Goal: Communication & Community: Answer question/provide support

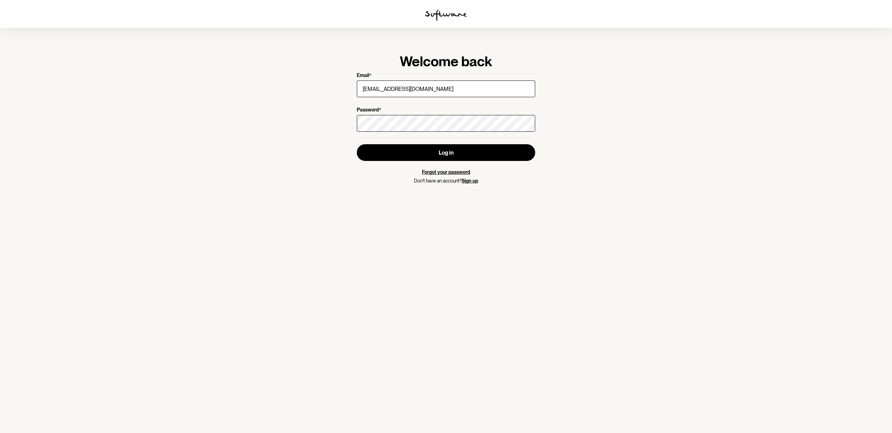
type input "[EMAIL_ADDRESS][DOMAIN_NAME]"
click at [357, 144] on button "Log in" at bounding box center [446, 152] width 178 height 17
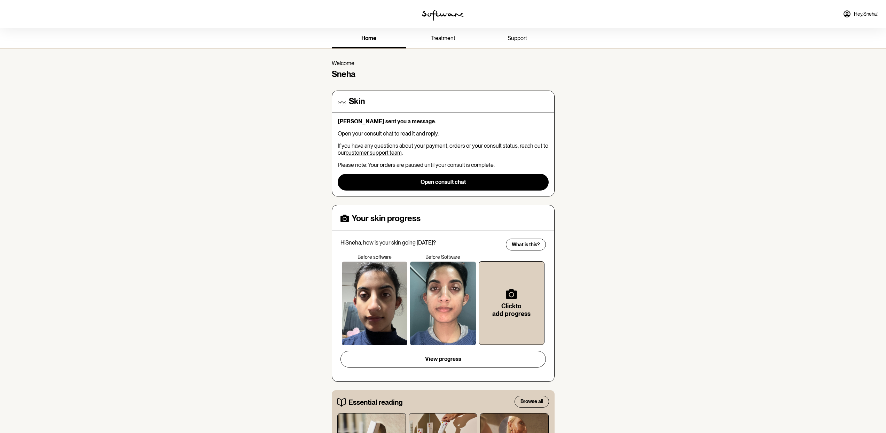
click at [313, 322] on div "home treatment support Welcome Sneha Skin [PERSON_NAME] sent you a message. Ope…" at bounding box center [443, 414] width 886 height 773
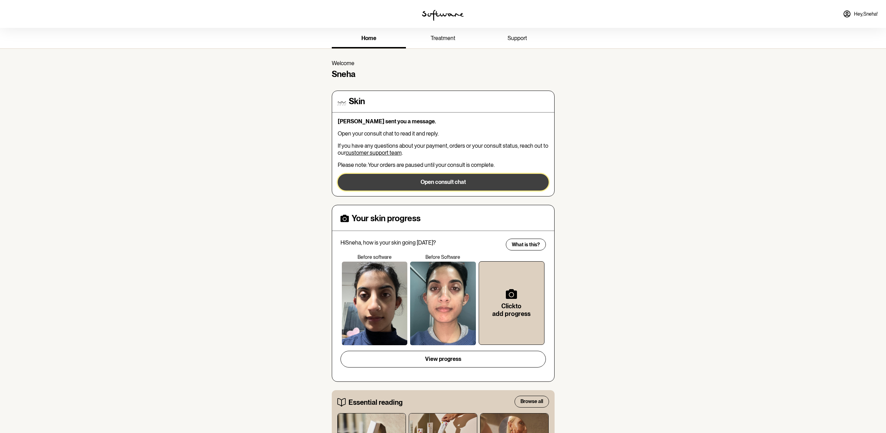
click at [437, 187] on button "Open consult chat" at bounding box center [443, 182] width 211 height 17
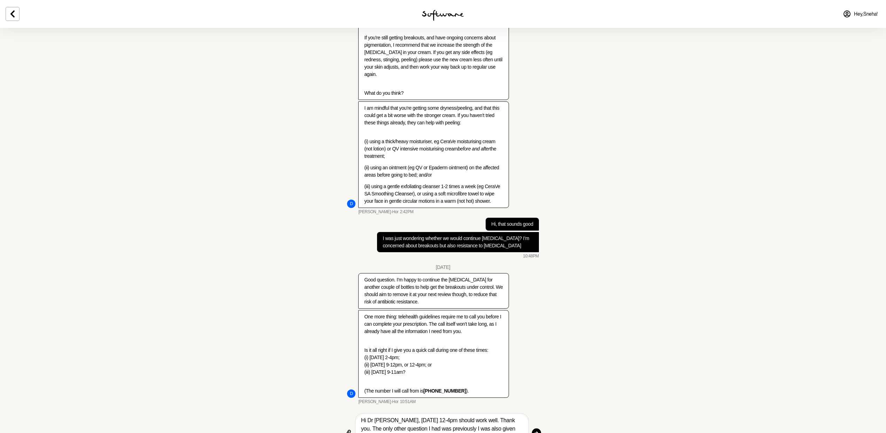
scroll to position [1705, 0]
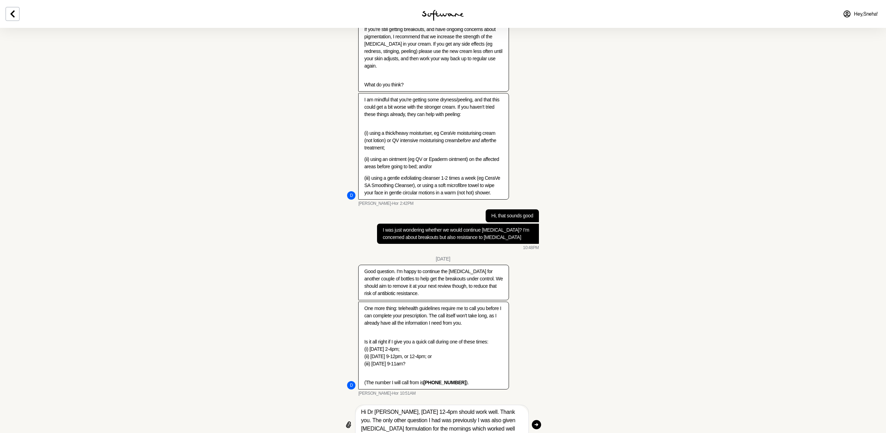
type textarea "Hi Dr [PERSON_NAME], [DATE] 12-4pm should work well. Thank you. The only other …"
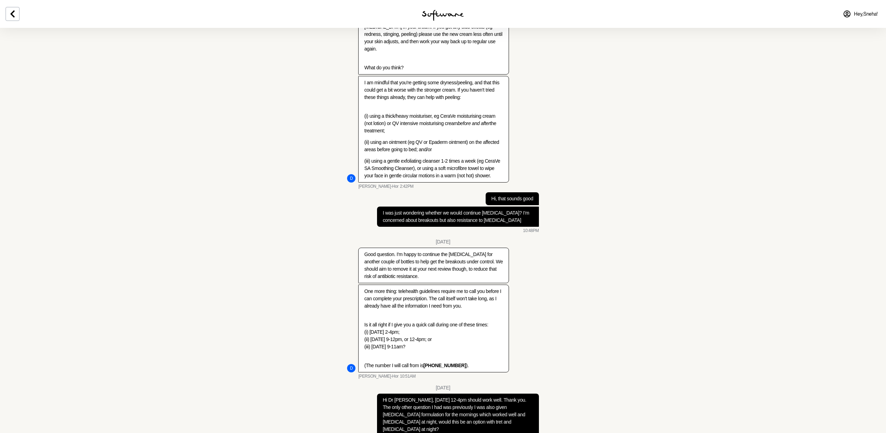
scroll to position [1747, 0]
